Goal: Share content: Distribute website content to other platforms or users

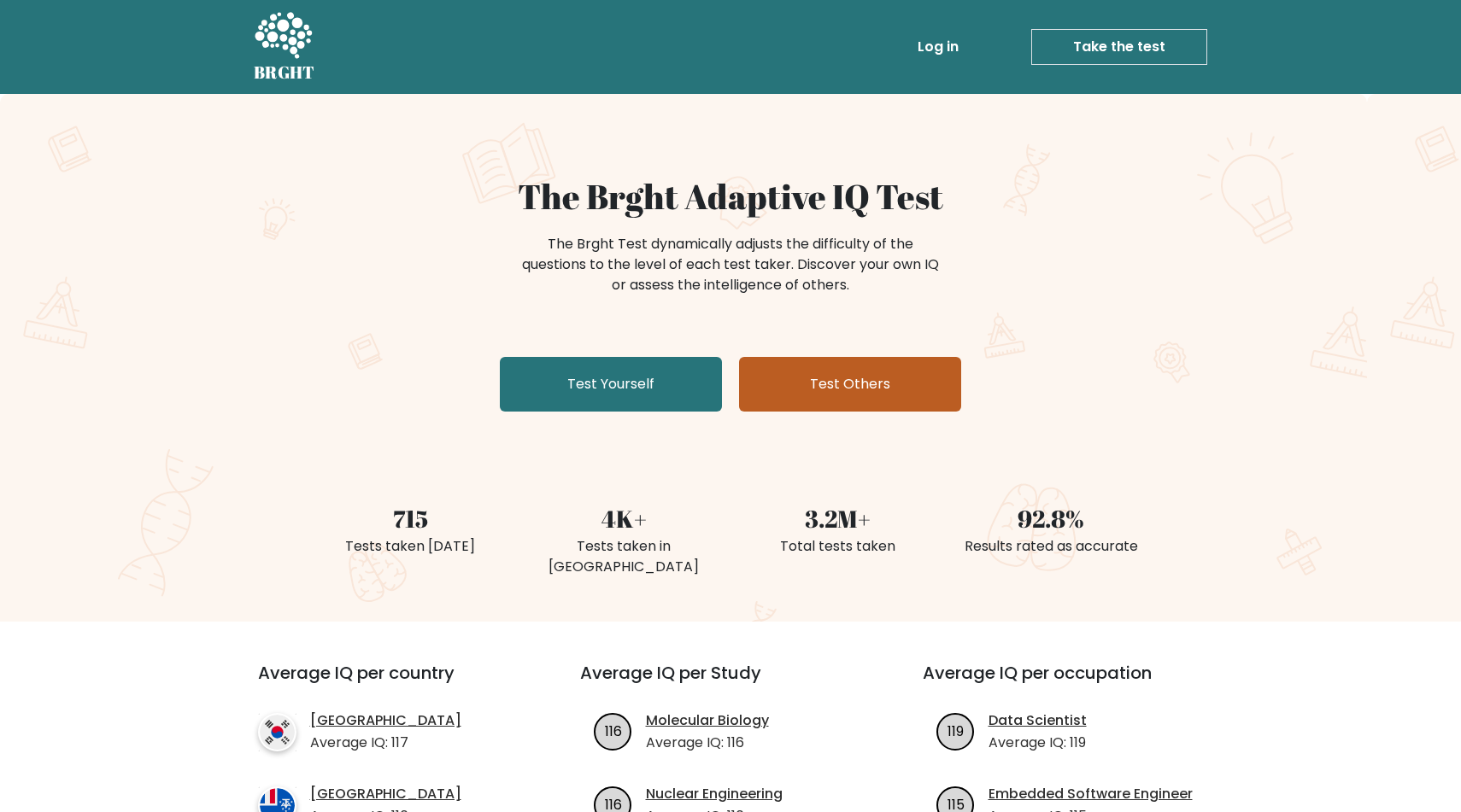
click at [921, 388] on link "Test Others" at bounding box center [850, 384] width 222 height 55
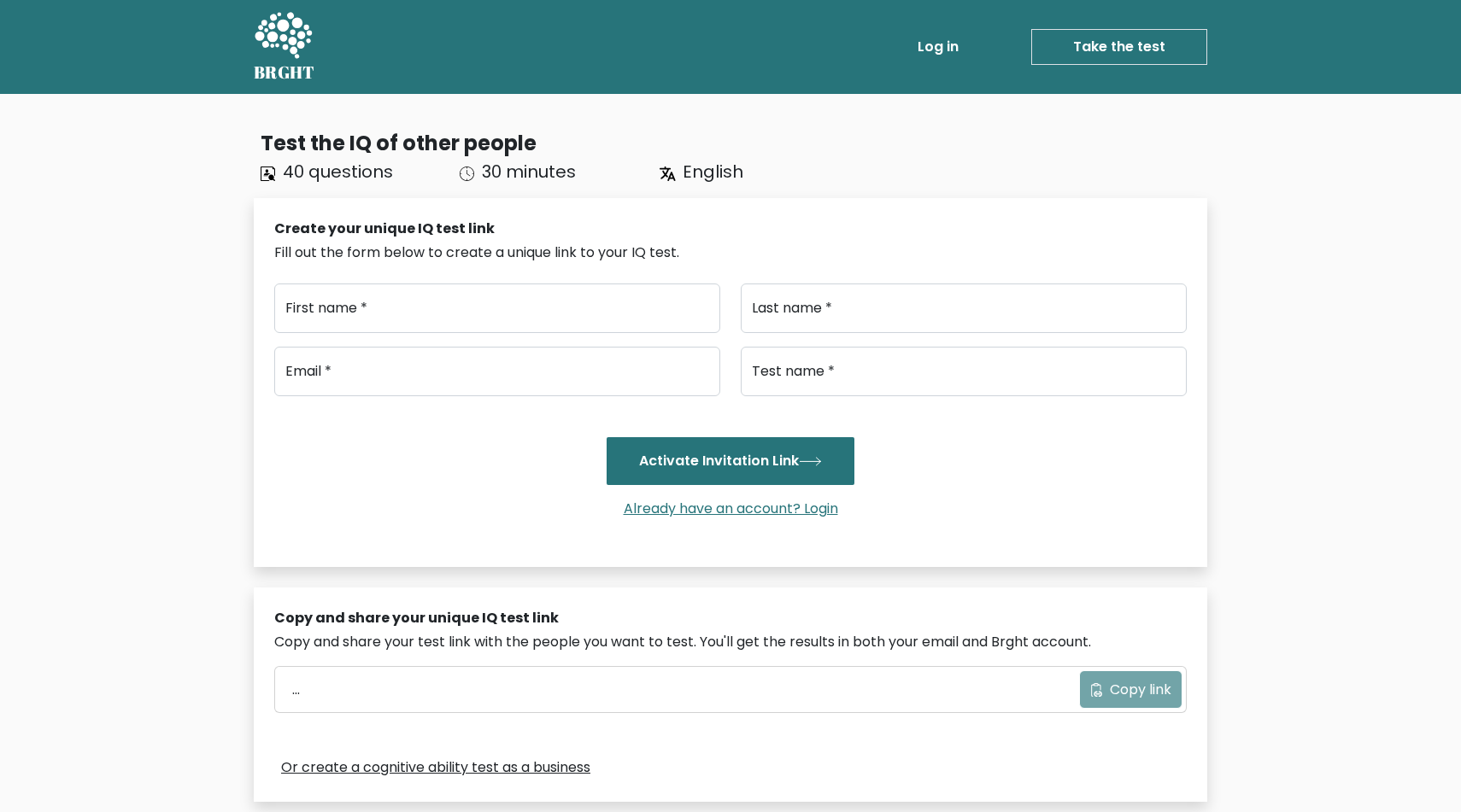
click at [553, 416] on div "Email * Test name * Activate Invitation Link Already have an account? Login" at bounding box center [730, 440] width 912 height 187
click at [594, 312] on input "First name *" at bounding box center [497, 308] width 446 height 50
type input "Rafig"
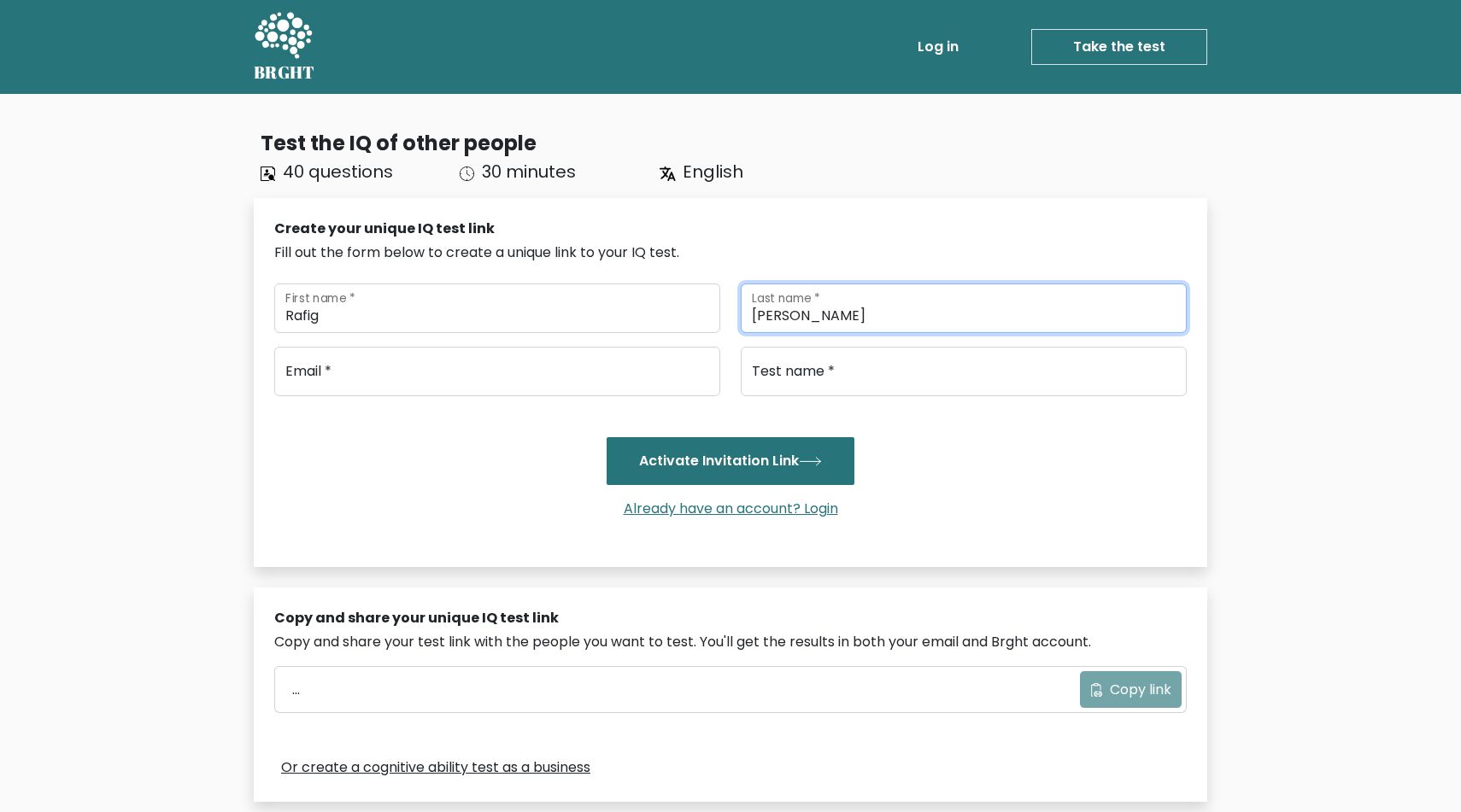
type input "[PERSON_NAME]"
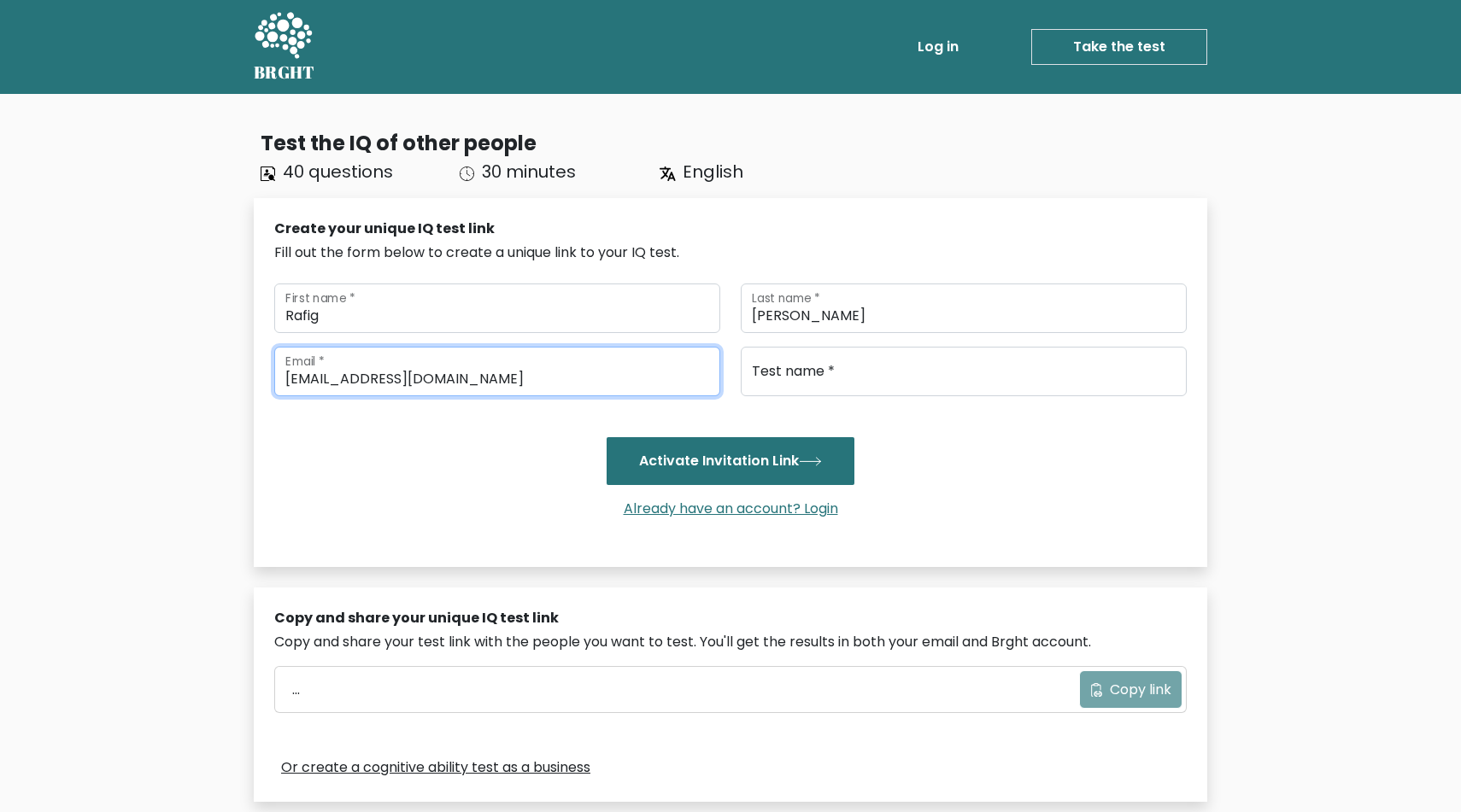
type input "[EMAIL_ADDRESS][DOMAIN_NAME]"
click at [516, 476] on div "Activate Invitation Link" at bounding box center [730, 461] width 912 height 48
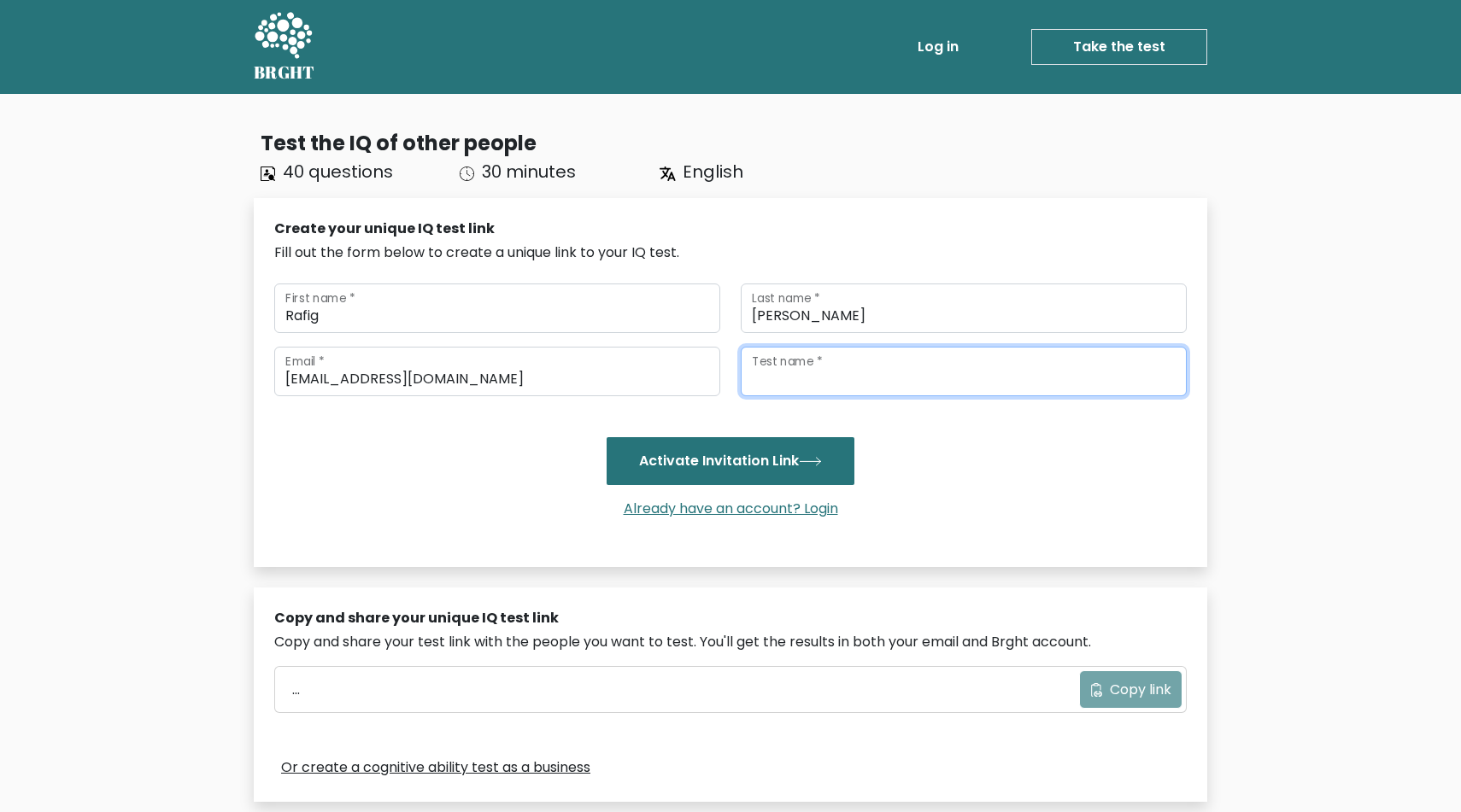
click at [931, 381] on input "Test name *" at bounding box center [963, 371] width 446 height 50
type input "Deniz Kerimova"
click at [954, 488] on div "Already have an account? Login" at bounding box center [730, 508] width 912 height 48
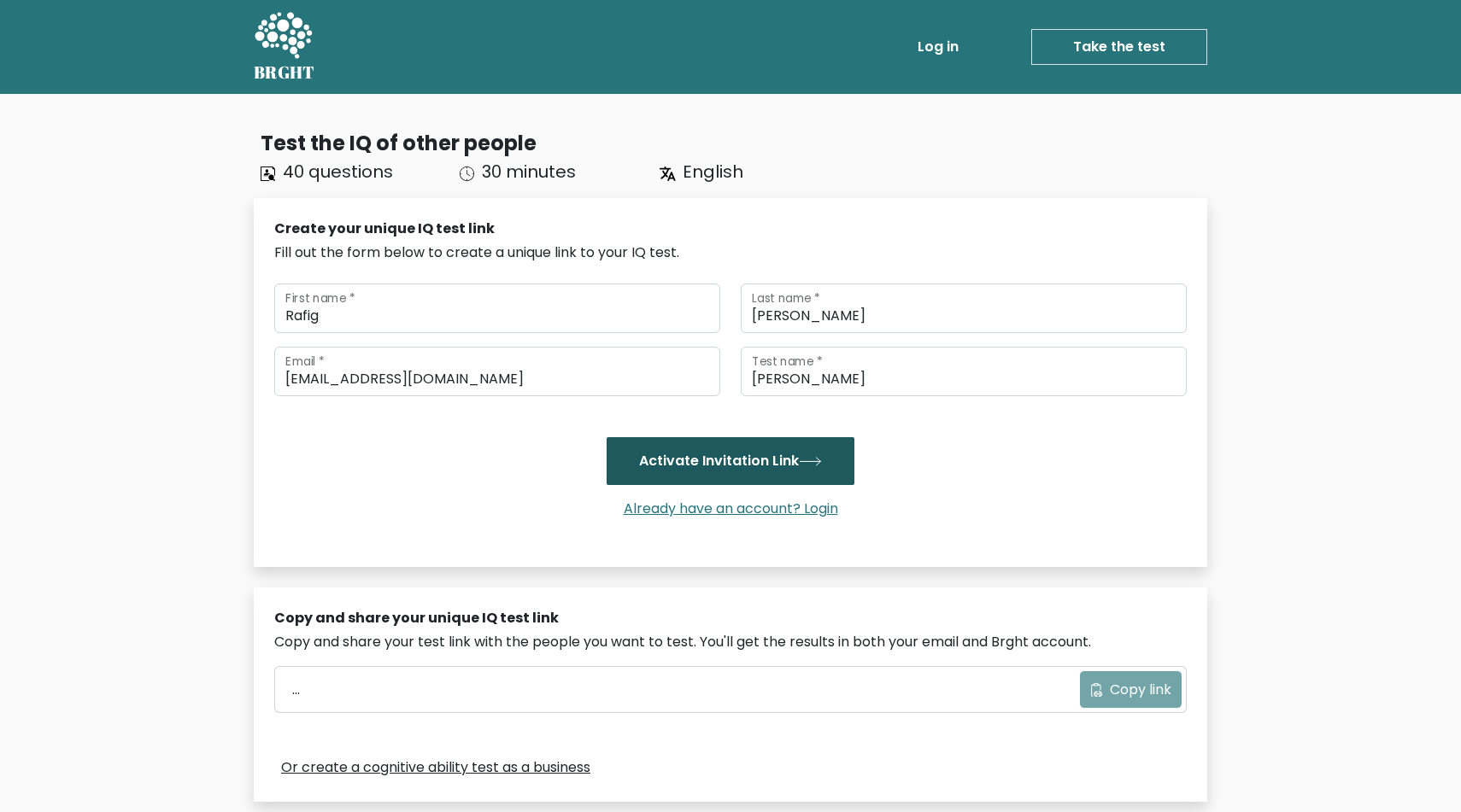
click at [820, 459] on icon "submit" at bounding box center [809, 461] width 21 height 8
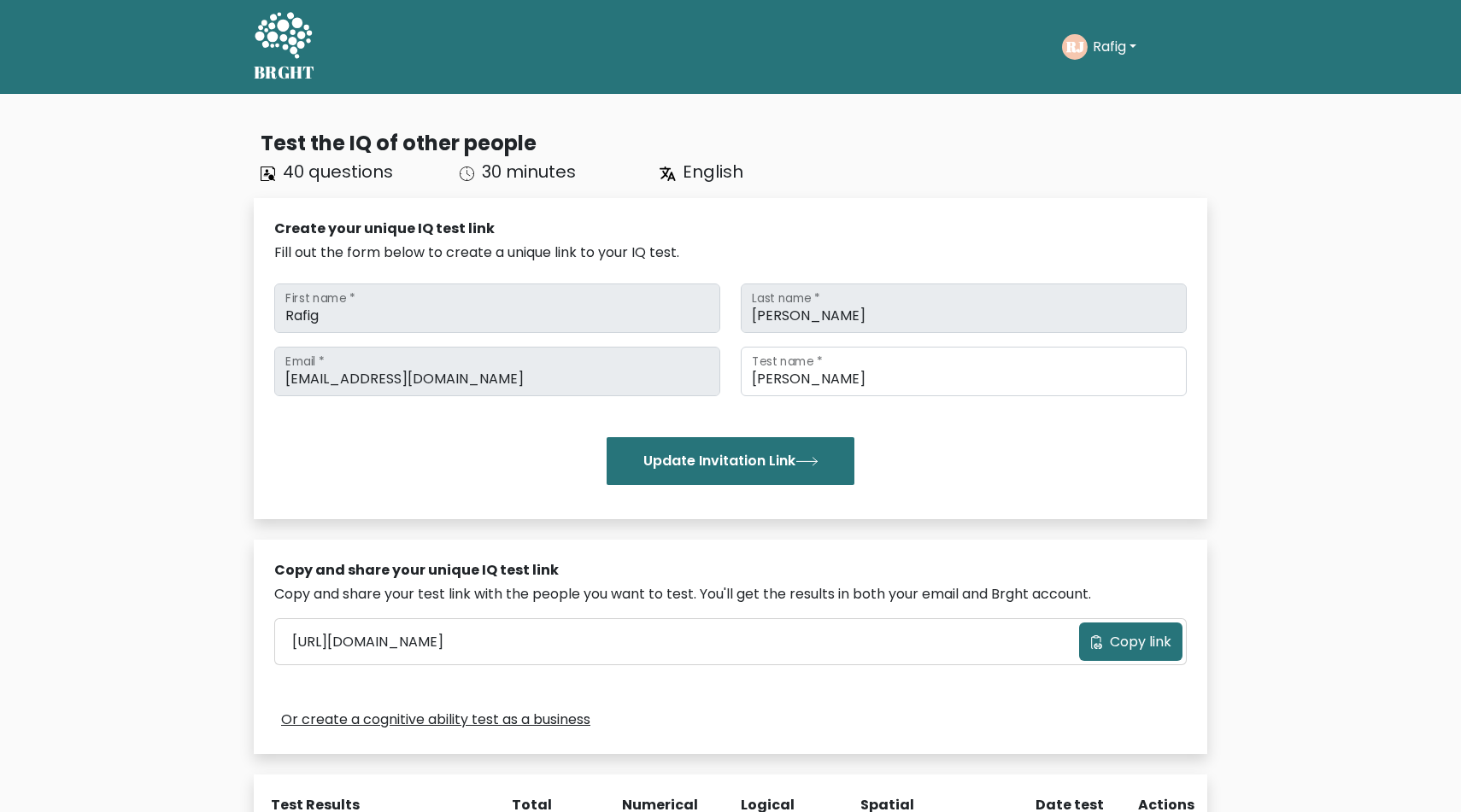
scroll to position [79, 0]
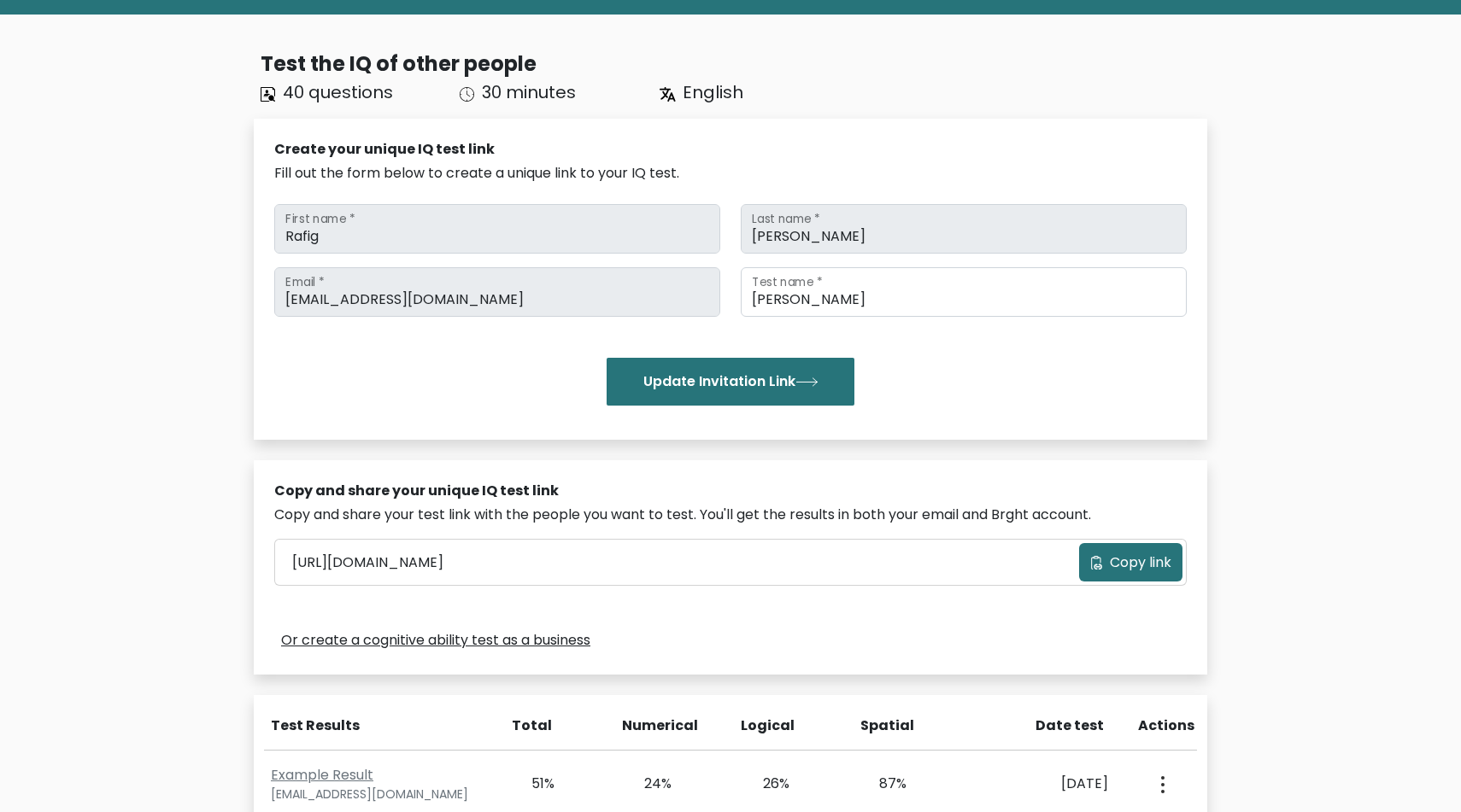
click at [1086, 554] on button "Copy link" at bounding box center [1130, 562] width 104 height 39
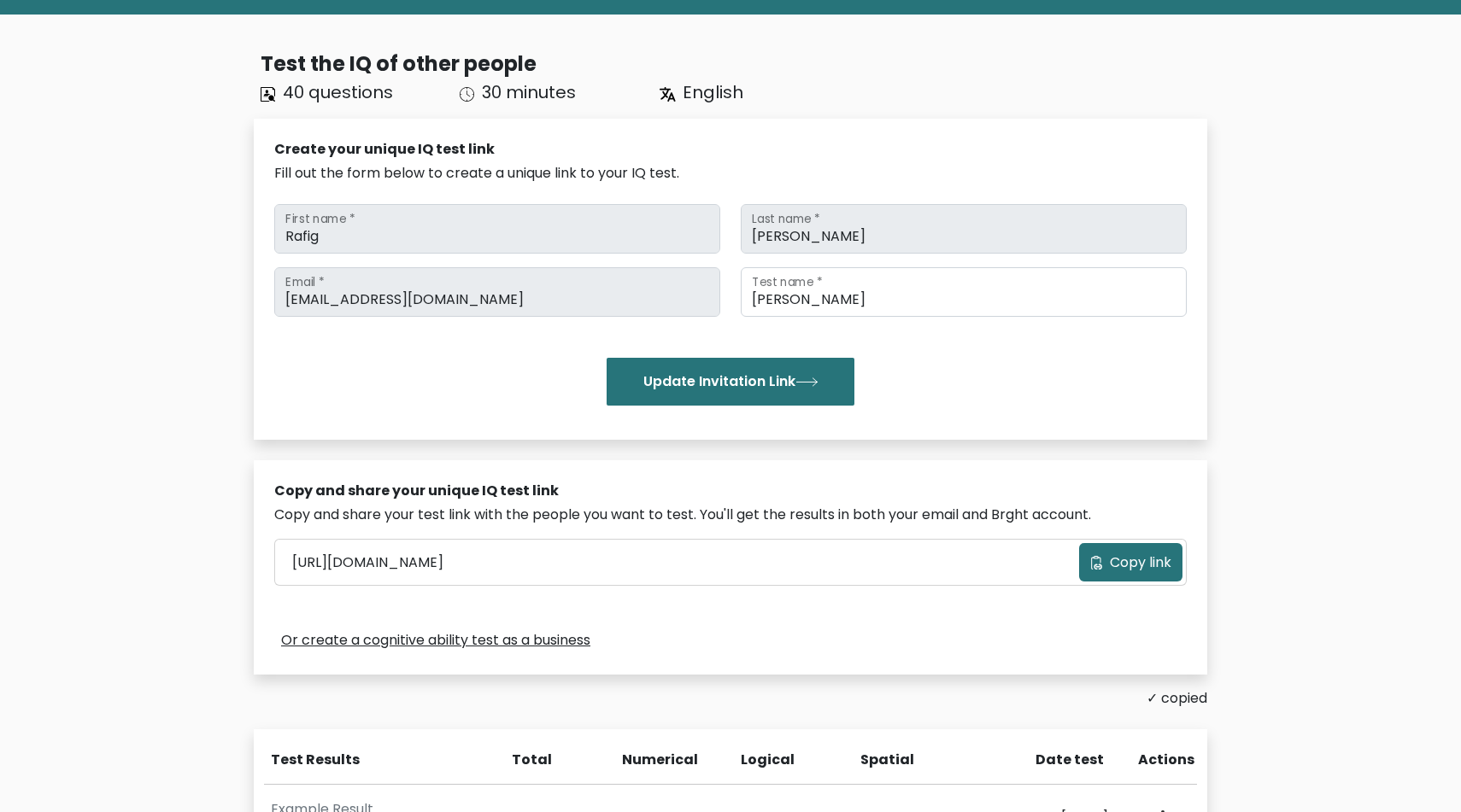
click at [1137, 574] on button "Copy link" at bounding box center [1130, 562] width 104 height 39
click at [872, 301] on input "Deniz Kerimova" at bounding box center [963, 292] width 446 height 50
type input "Ibrahim Asadov"
click at [932, 344] on div "javadovrafig@arxitech.solutions Email * Ibrahim Asadov Test name * Update Invit…" at bounding box center [730, 337] width 912 height 139
click at [782, 380] on button "Update Invitation Link" at bounding box center [730, 381] width 248 height 48
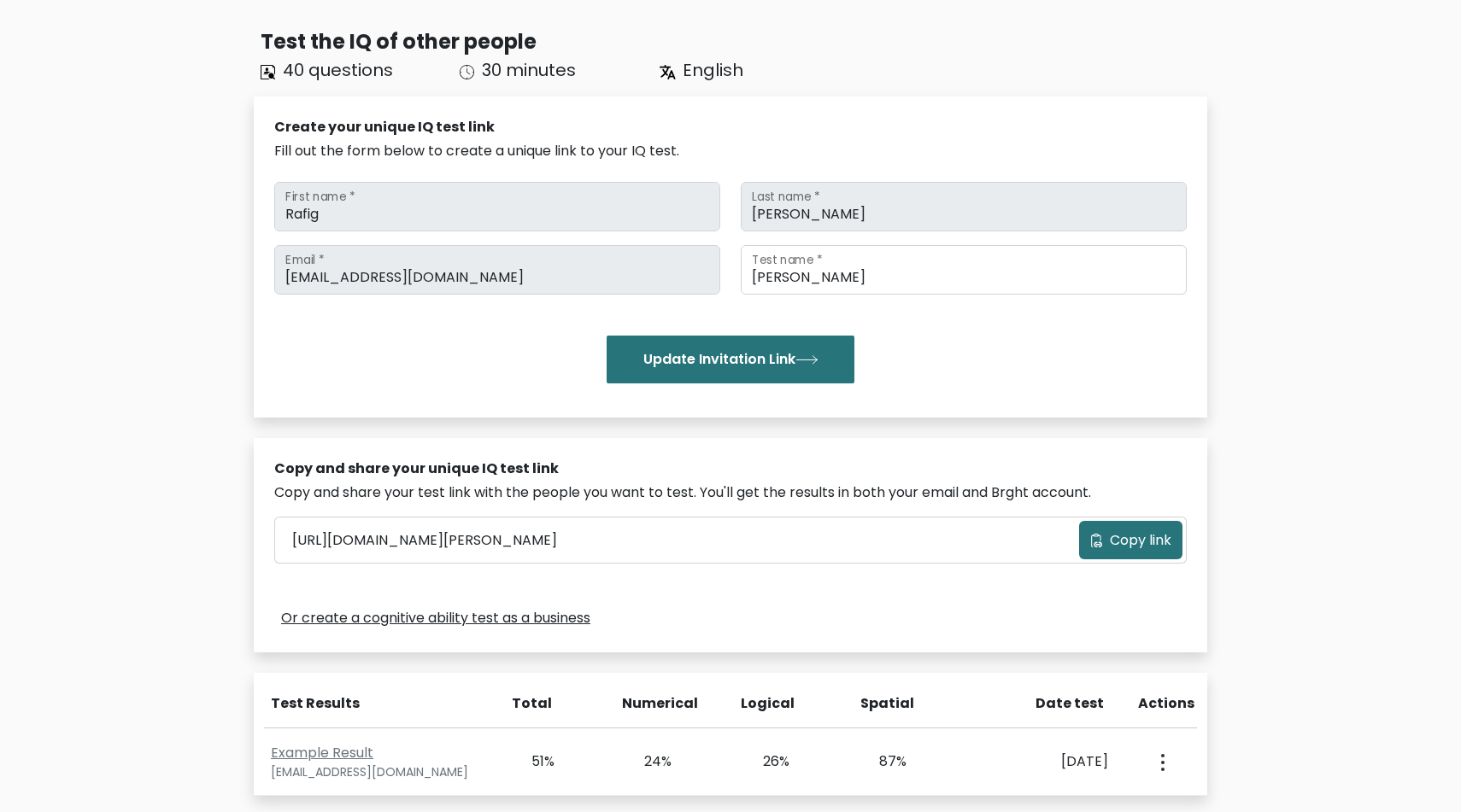
scroll to position [119, 0]
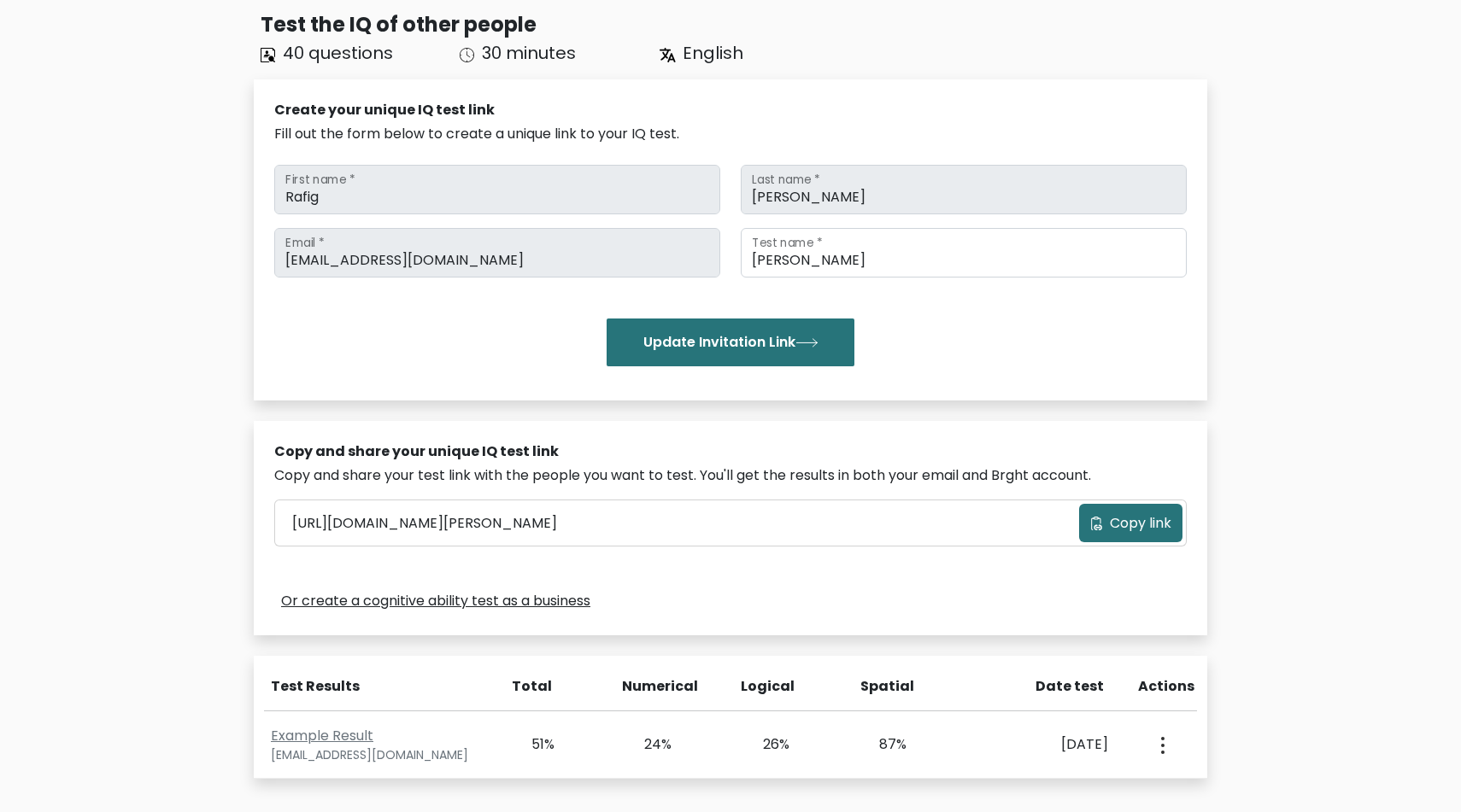
click at [1141, 517] on span "Copy link" at bounding box center [1140, 524] width 61 height 21
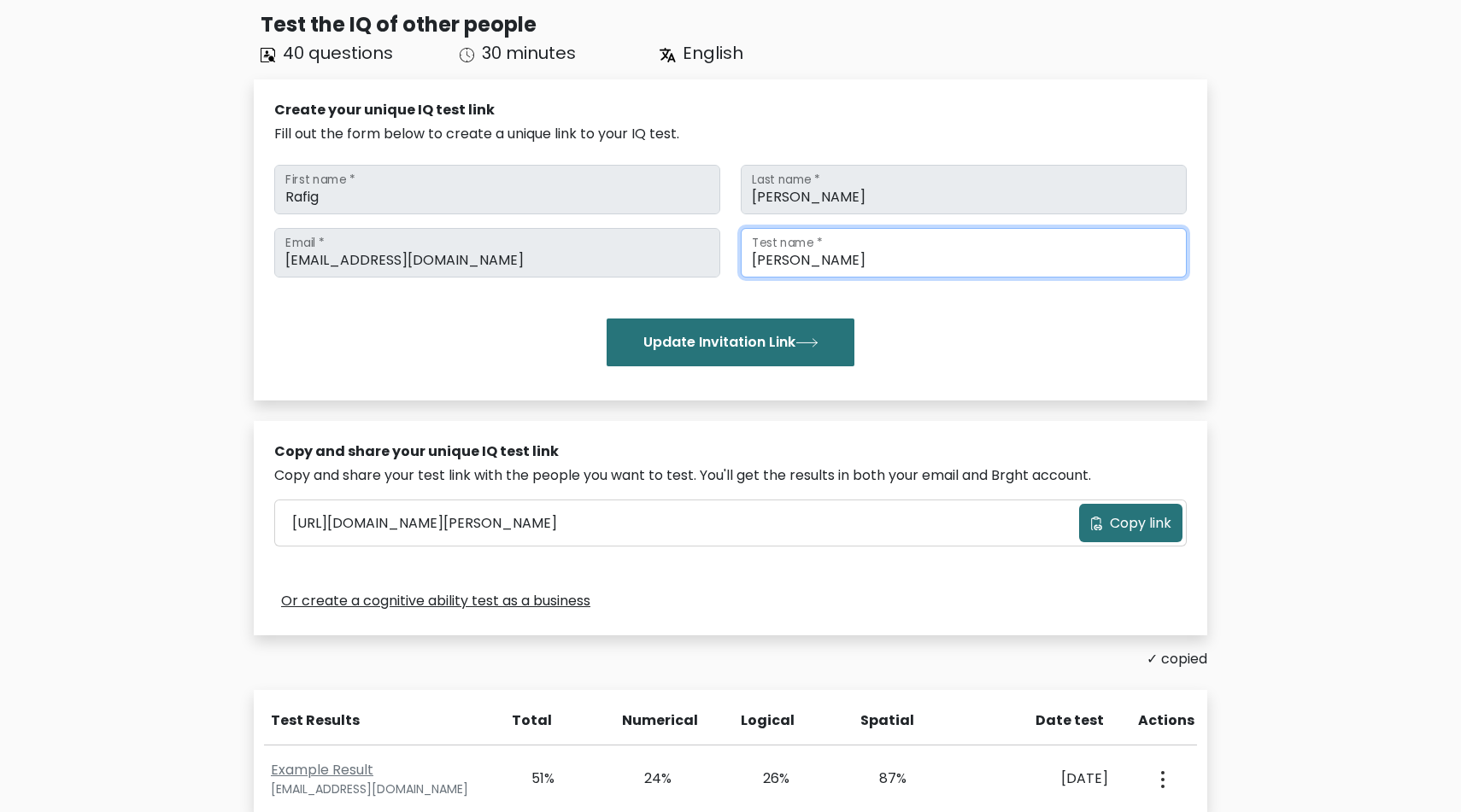
click at [907, 265] on input "Ibrahim Asadov" at bounding box center [963, 252] width 446 height 50
type input "[PERSON_NAME]"
click at [961, 327] on div "Update Invitation Link" at bounding box center [730, 342] width 912 height 48
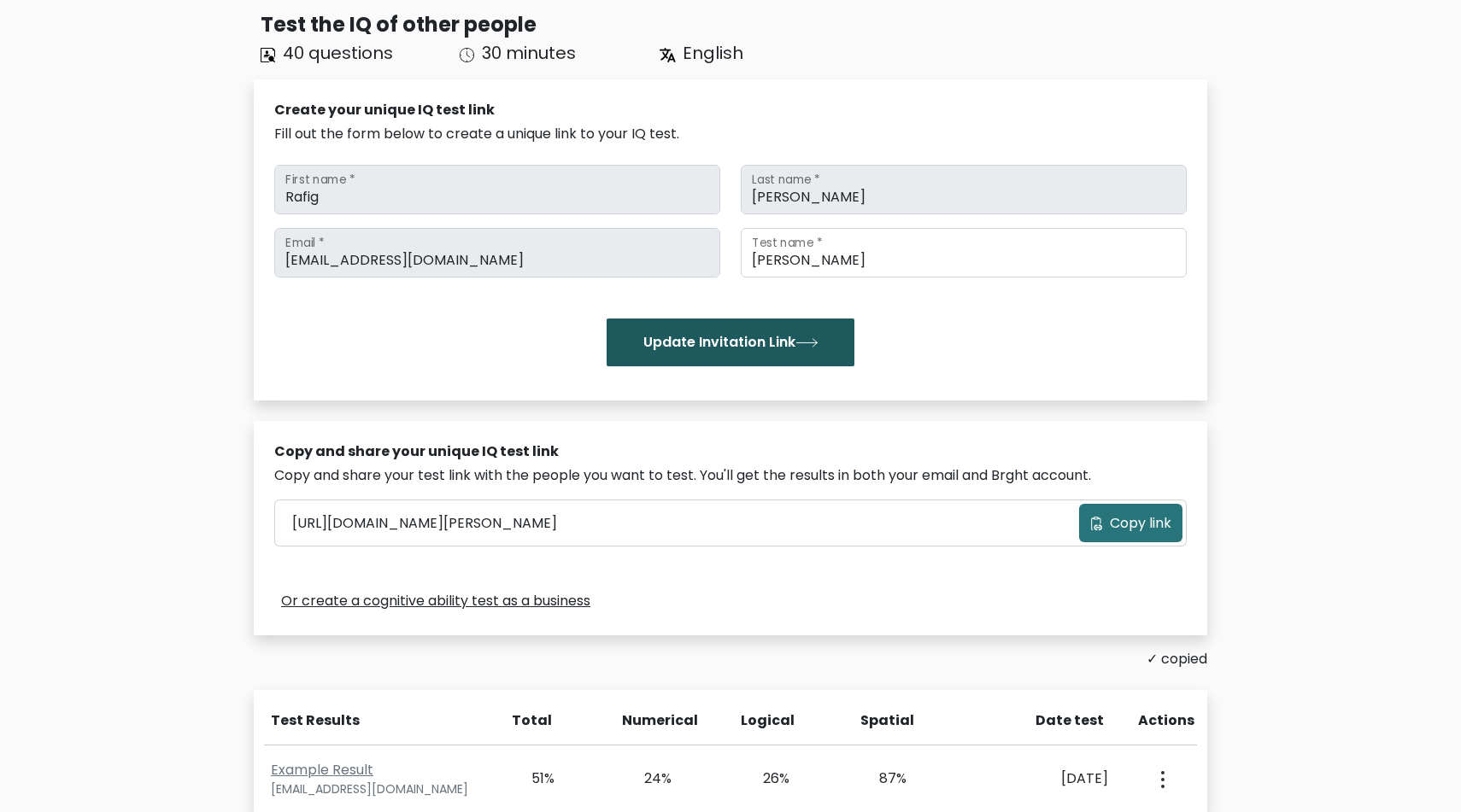
click at [778, 345] on button "Update Invitation Link" at bounding box center [730, 342] width 248 height 48
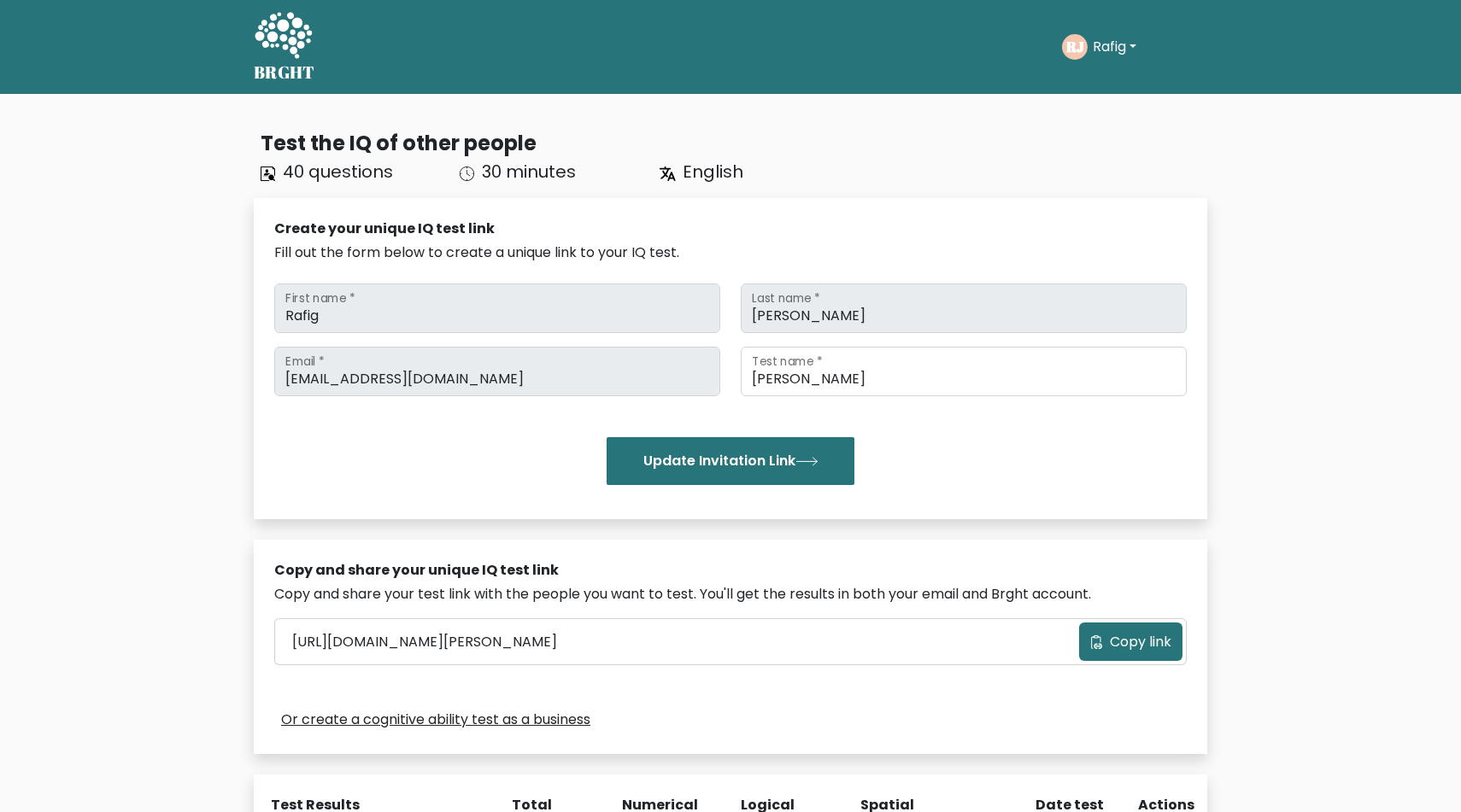
click at [1135, 43] on button "Rafig" at bounding box center [1115, 47] width 54 height 23
click at [1343, 287] on div "Test the IQ of other people 40 questions 30 minutes English Create your unique …" at bounding box center [730, 578] width 1461 height 969
click at [1123, 635] on span "Copy link" at bounding box center [1140, 642] width 61 height 21
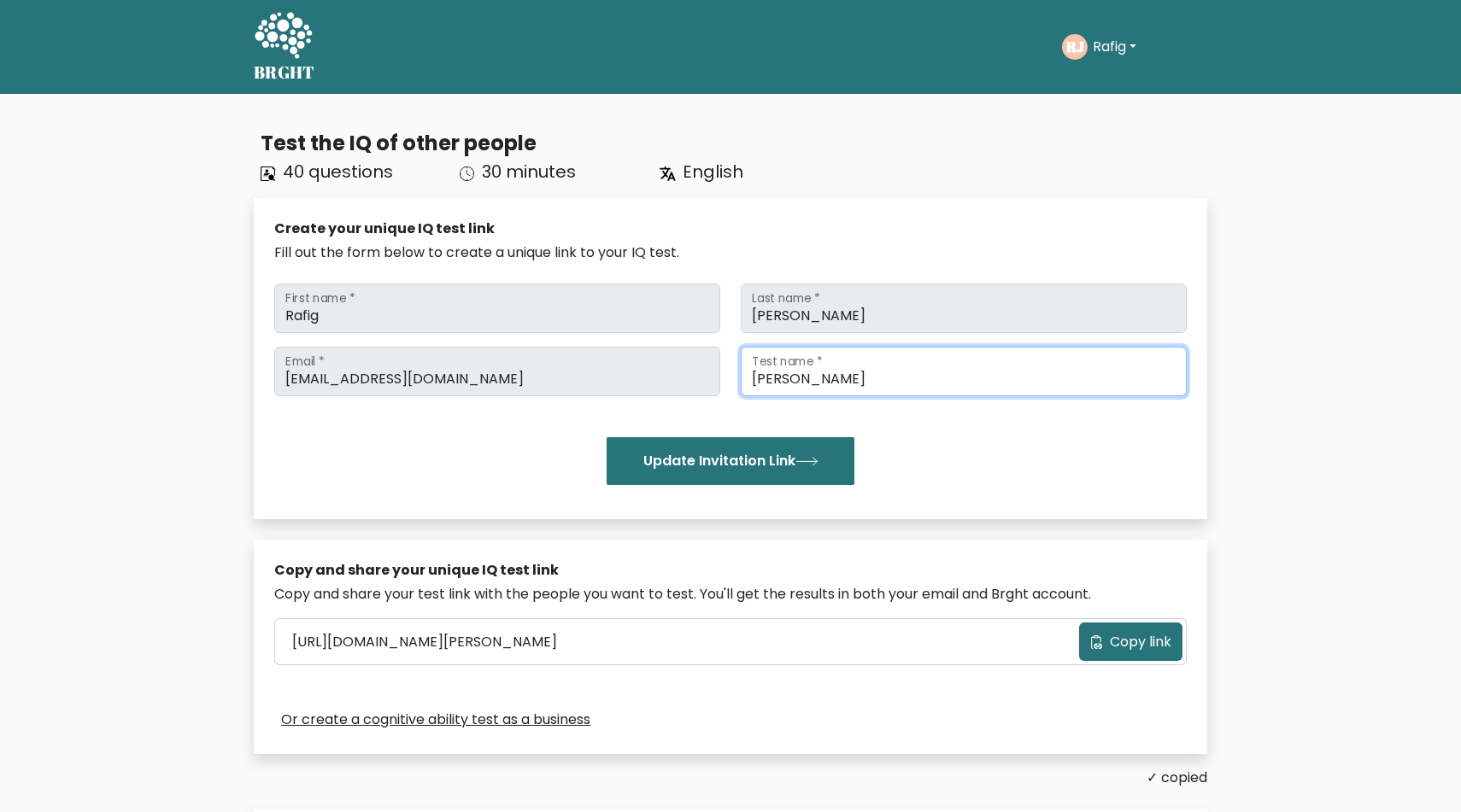
click at [909, 375] on input "Eli Memmedov" at bounding box center [963, 371] width 446 height 50
type input "[PERSON_NAME]"
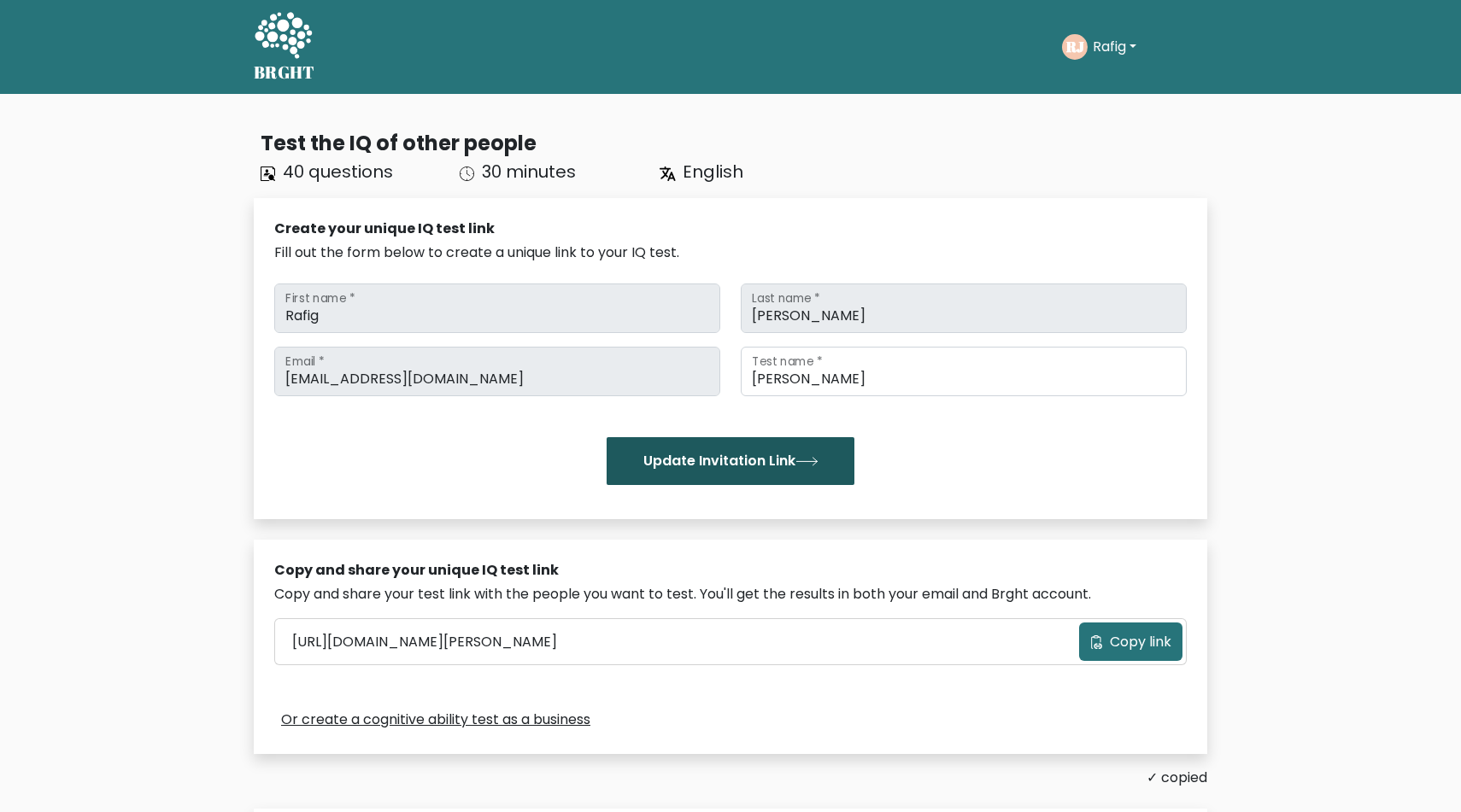
click at [793, 466] on button "Update Invitation Link" at bounding box center [730, 461] width 248 height 48
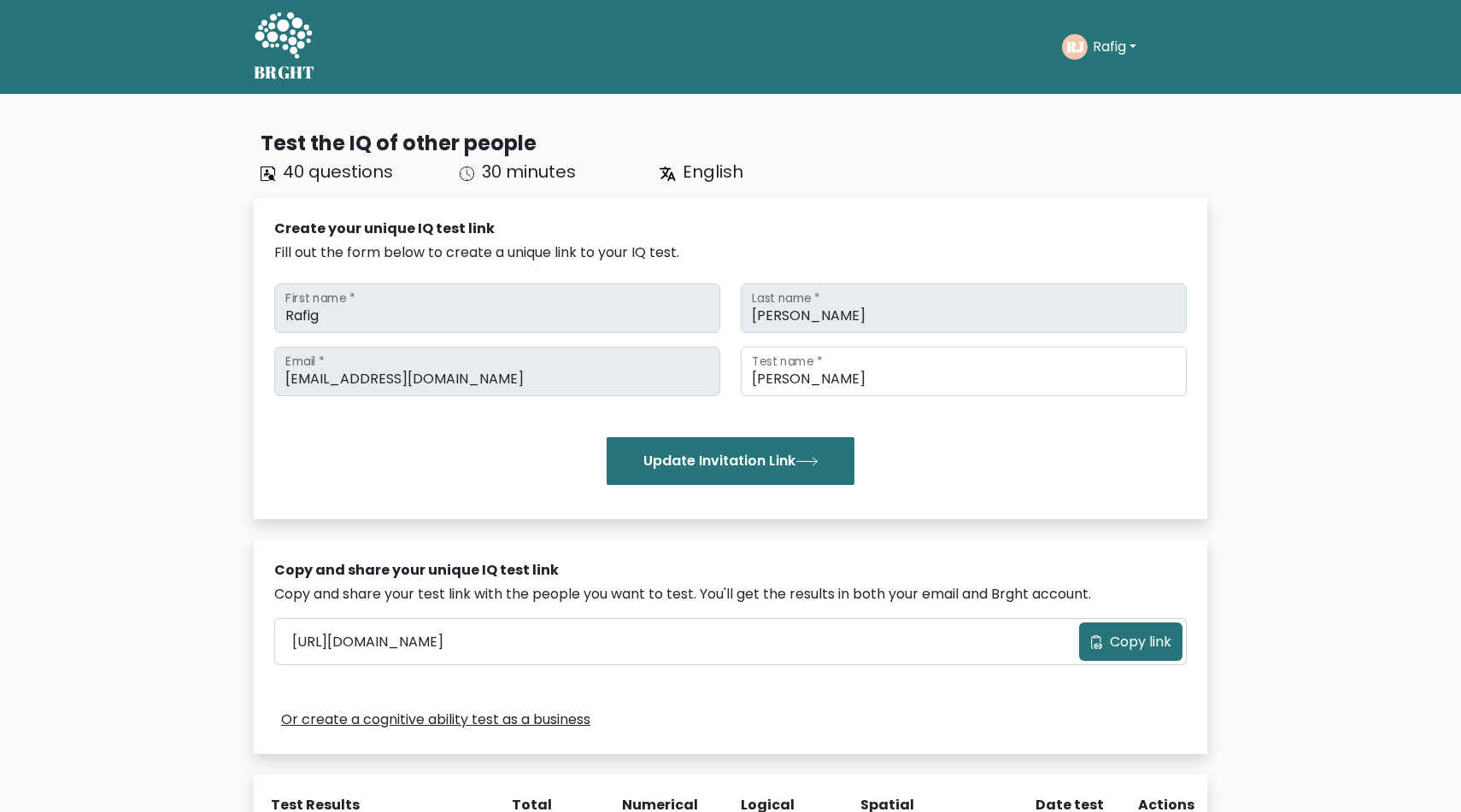
click at [1114, 634] on span "Copy link" at bounding box center [1140, 642] width 61 height 21
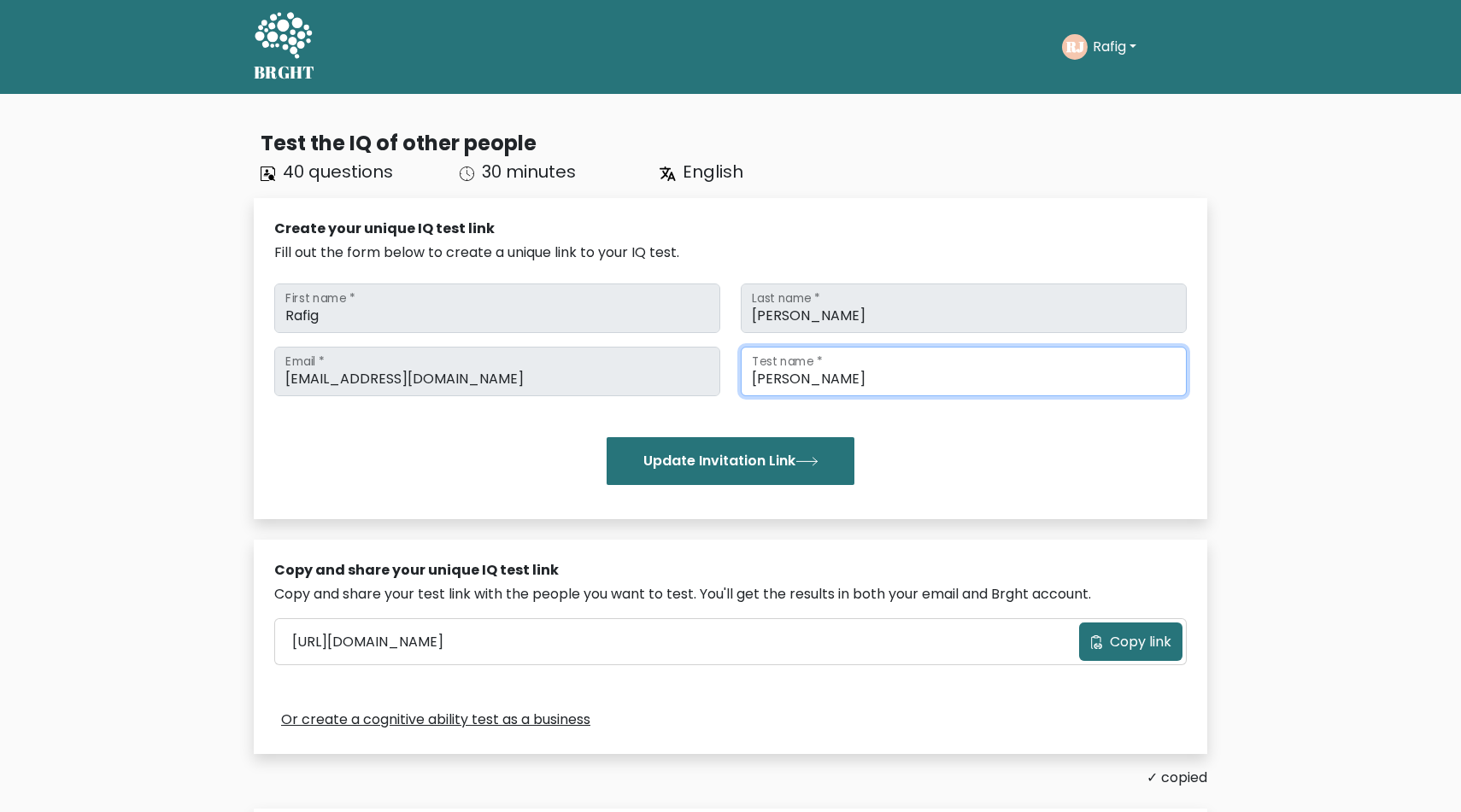
click at [902, 375] on input "[PERSON_NAME]" at bounding box center [963, 371] width 446 height 50
click at [937, 433] on div "javadovrafig@arxitech.solutions Email * Murad Cebiyev Test name * Update Invita…" at bounding box center [730, 416] width 912 height 139
click at [927, 238] on div "Create your unique IQ test link" at bounding box center [730, 229] width 912 height 21
click at [1117, 50] on button "Rafig" at bounding box center [1115, 47] width 54 height 23
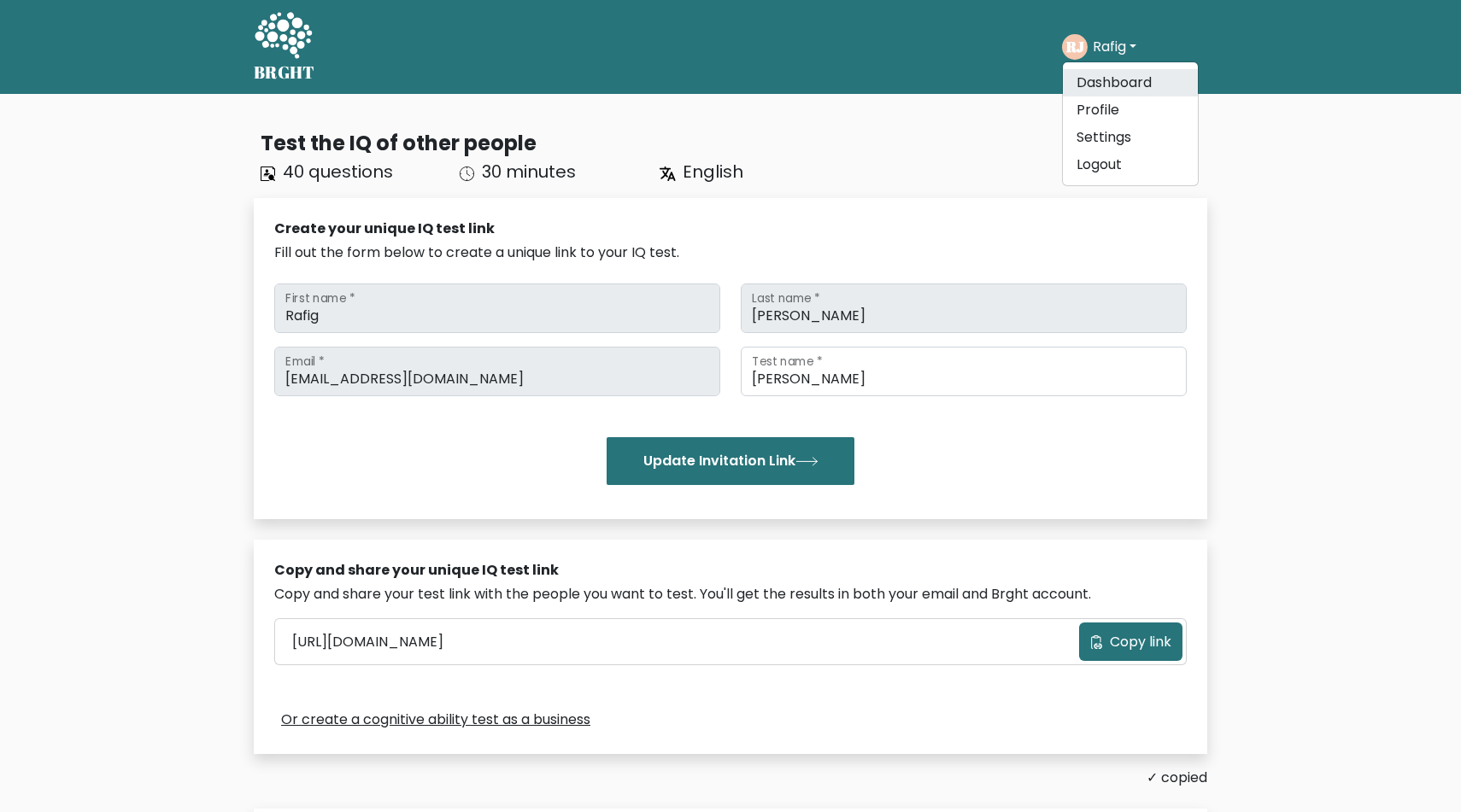
click at [1111, 74] on link "Dashboard" at bounding box center [1130, 83] width 135 height 27
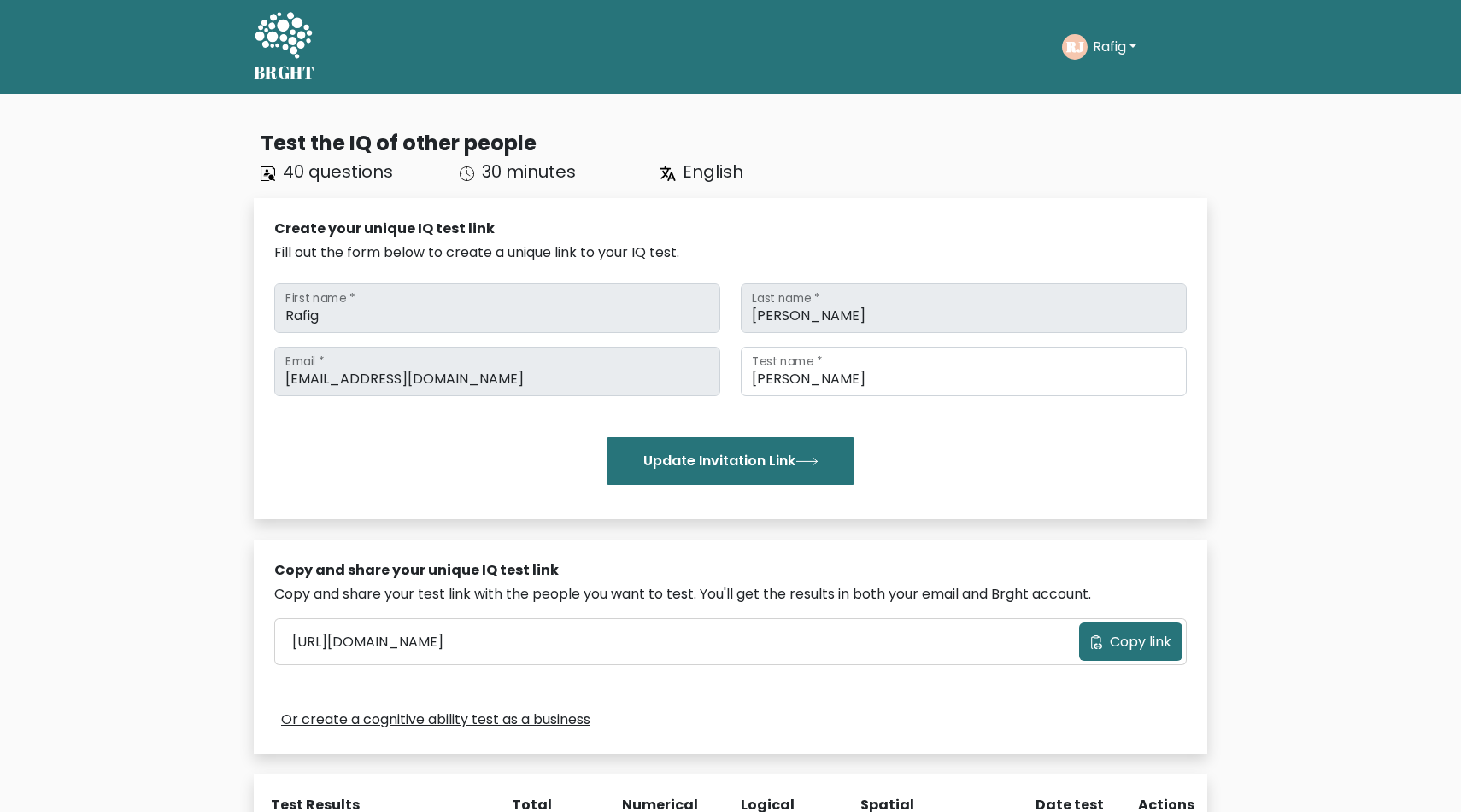
click at [892, 62] on div "Take the test [GEOGRAPHIC_DATA][PERSON_NAME] Dashboard Profile Settings Logout …" at bounding box center [768, 47] width 878 height 53
click at [1152, 81] on div "BRGHT BRGHT Take the test [GEOGRAPHIC_DATA][PERSON_NAME] Dashboard Profile Sett…" at bounding box center [730, 47] width 974 height 80
